Goal: Navigation & Orientation: Go to known website

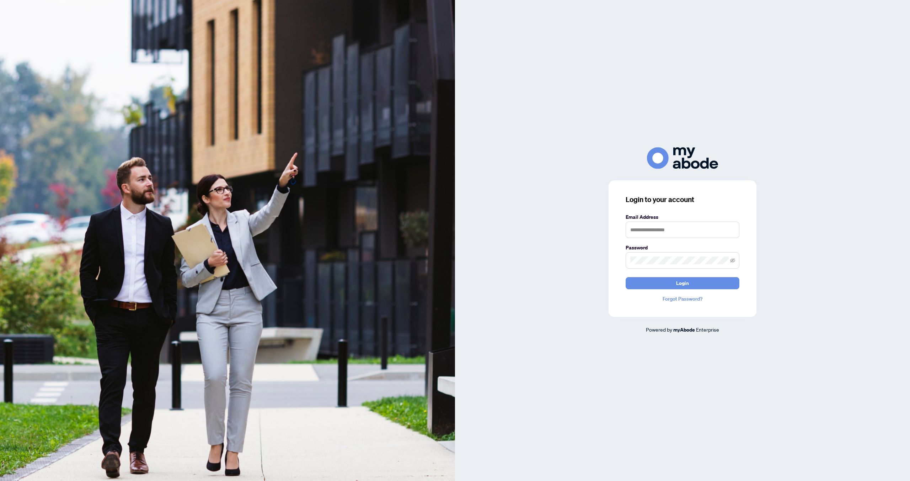
click at [662, 276] on form "Email Address Password Login" at bounding box center [683, 251] width 114 height 76
click at [663, 288] on button "Login" at bounding box center [683, 283] width 114 height 12
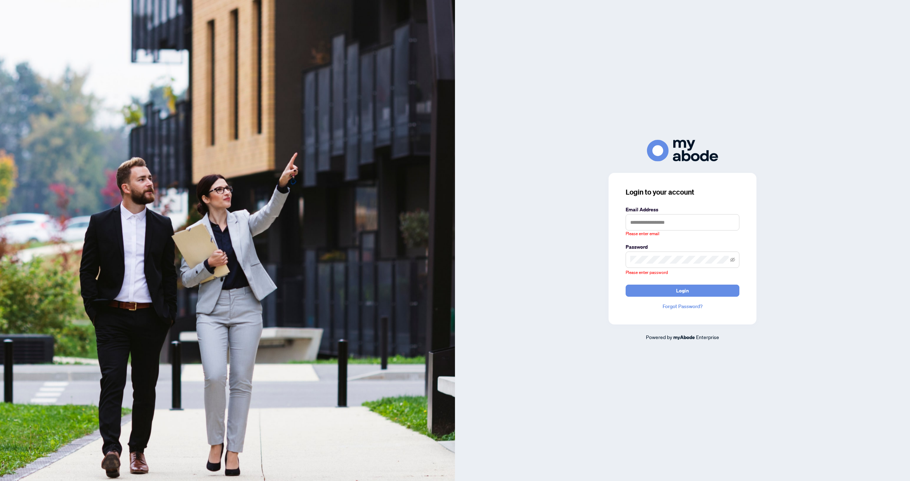
click at [664, 284] on form "Email Address Please enter email Password Please enter password Login" at bounding box center [683, 251] width 114 height 91
click at [663, 216] on input "text" at bounding box center [683, 222] width 114 height 16
click at [664, 227] on input "text" at bounding box center [683, 222] width 114 height 16
type input "**********"
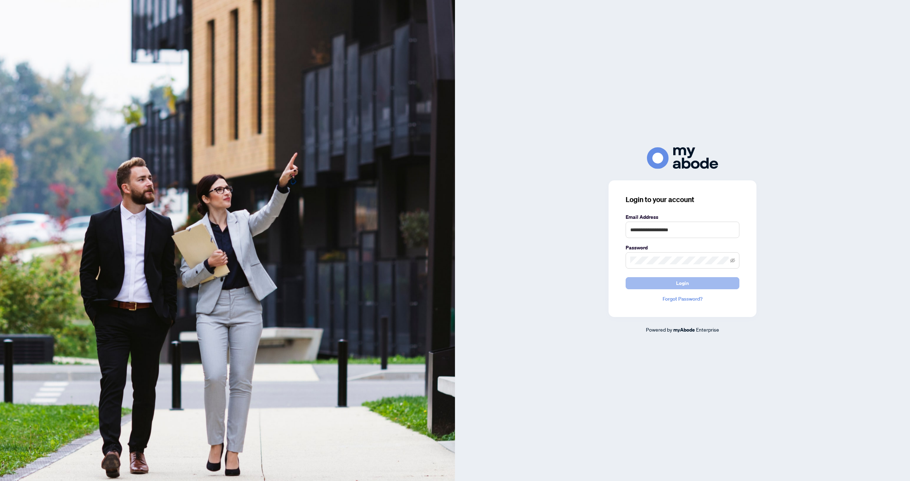
click at [686, 278] on span "Login" at bounding box center [682, 282] width 13 height 11
